Goal: Task Accomplishment & Management: Manage account settings

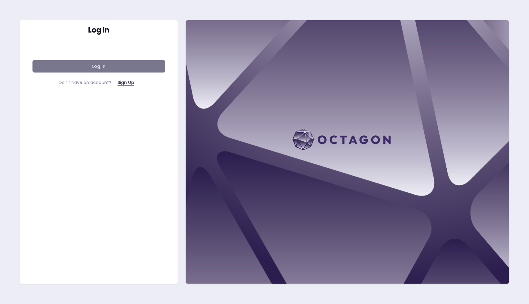
click at [99, 65] on button "Log In" at bounding box center [98, 66] width 133 height 12
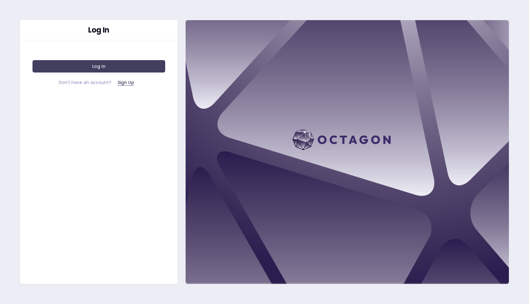
click at [106, 141] on div "Log In Log In Don't have an account? Sign Up" at bounding box center [99, 152] width 158 height 264
click at [125, 83] on button "Sign Up" at bounding box center [126, 82] width 27 height 12
